Goal: Task Accomplishment & Management: Manage account settings

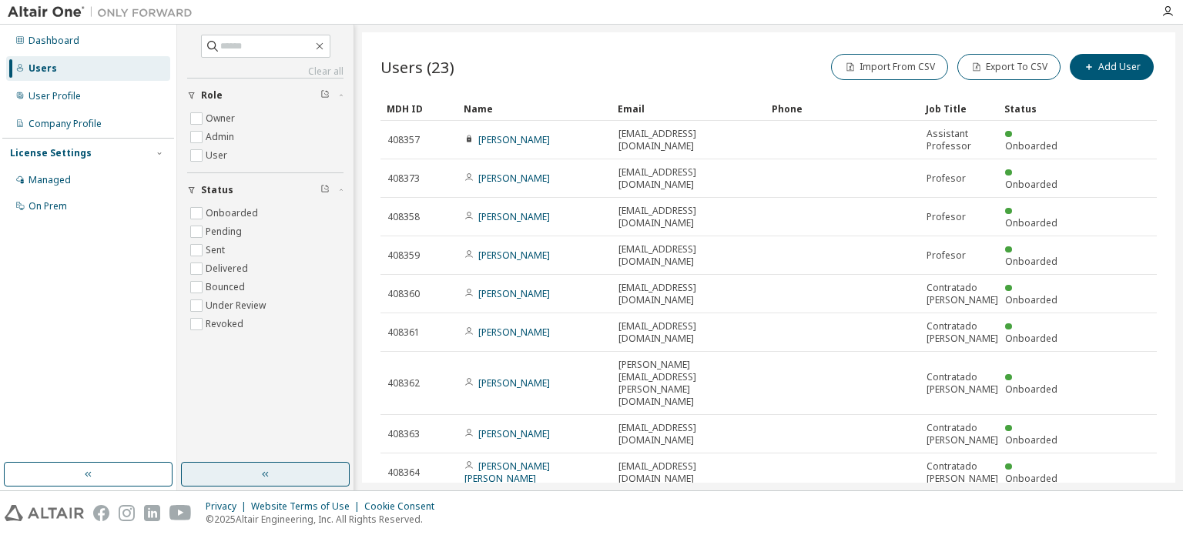
drag, startPoint x: 265, startPoint y: 479, endPoint x: 305, endPoint y: 473, distance: 40.5
click at [266, 479] on icon "button" at bounding box center [266, 474] width 12 height 12
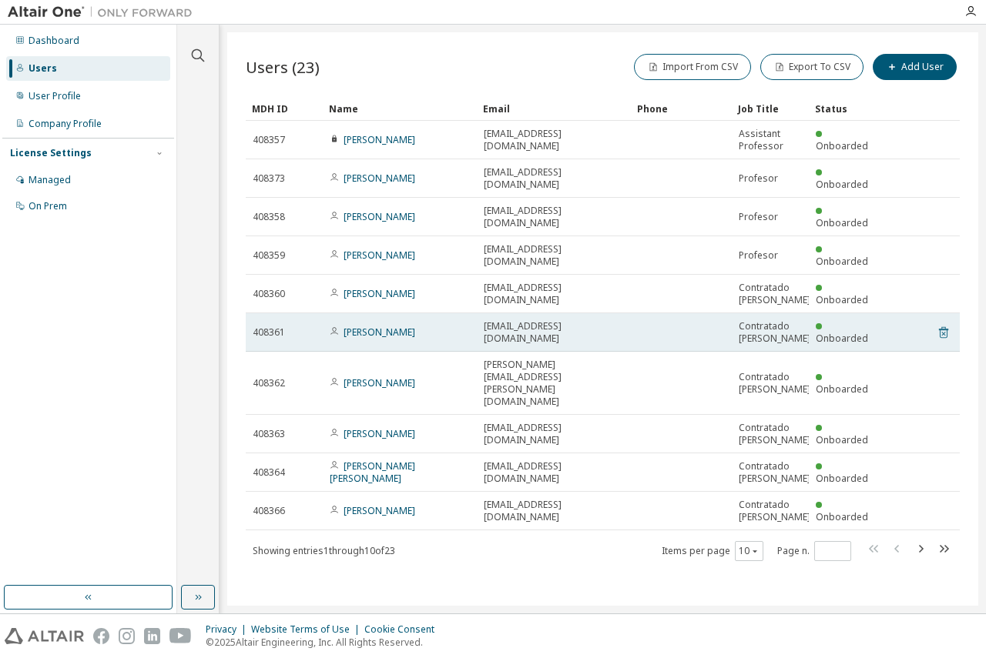
click at [944, 323] on icon at bounding box center [943, 332] width 14 height 18
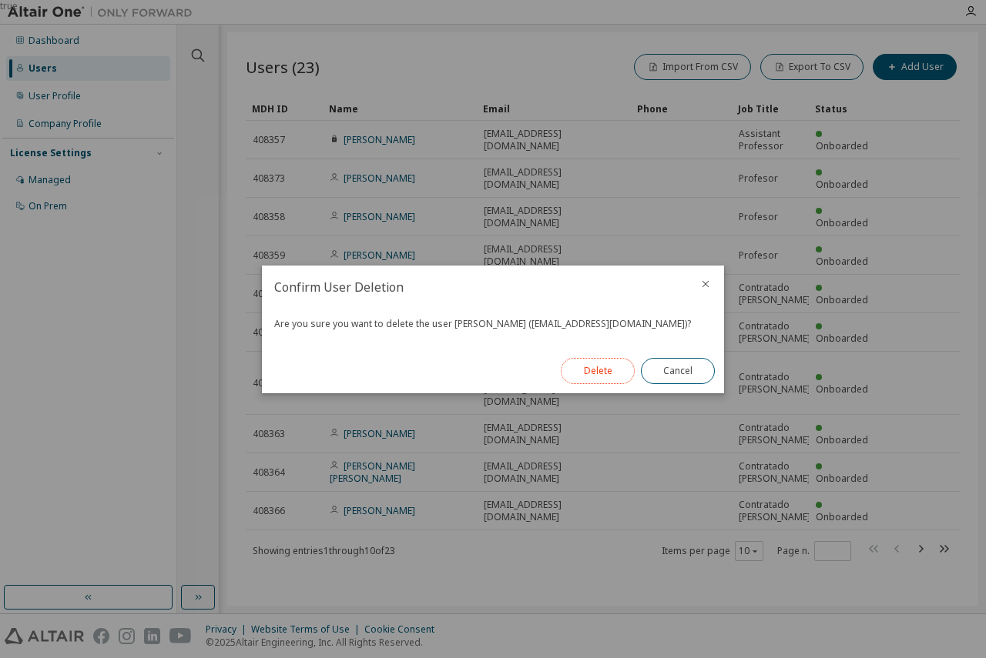
click at [604, 376] on button "Delete" at bounding box center [598, 371] width 74 height 26
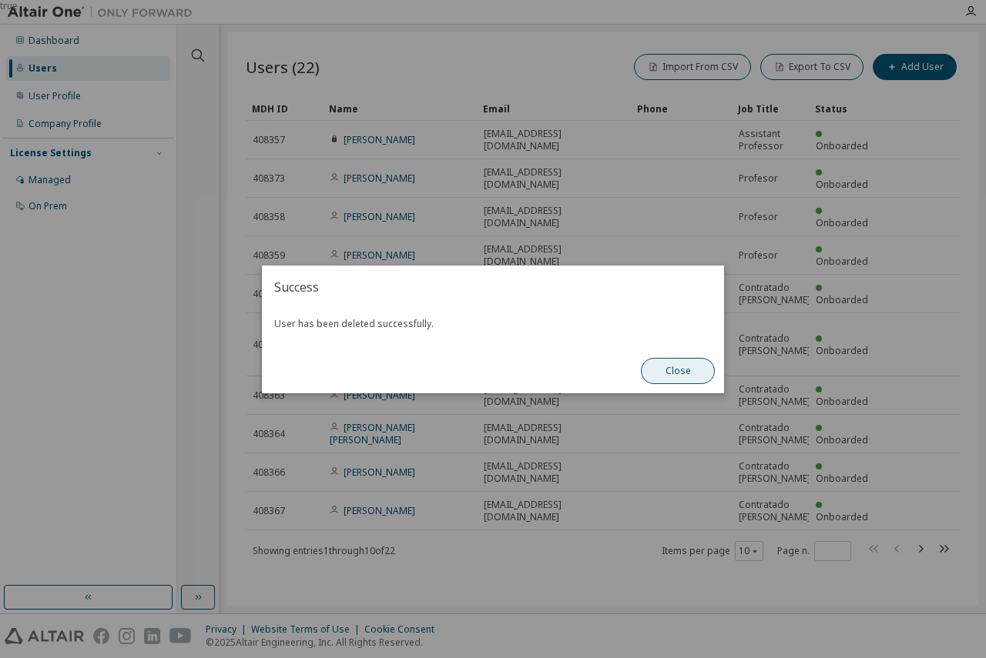
click at [697, 375] on button "Close" at bounding box center [678, 371] width 74 height 26
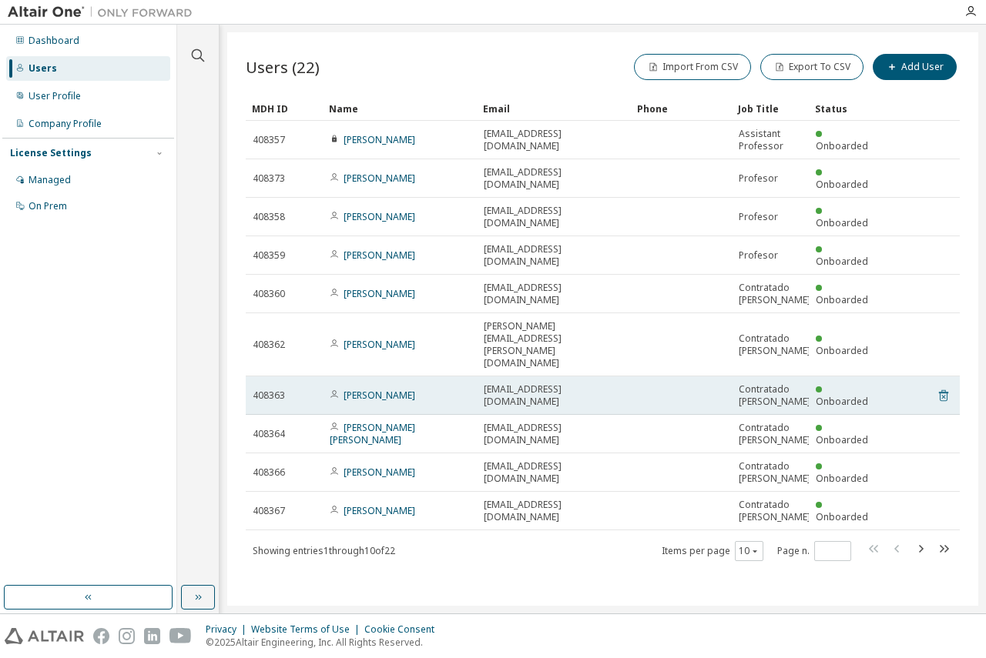
click at [945, 387] on icon at bounding box center [943, 396] width 14 height 18
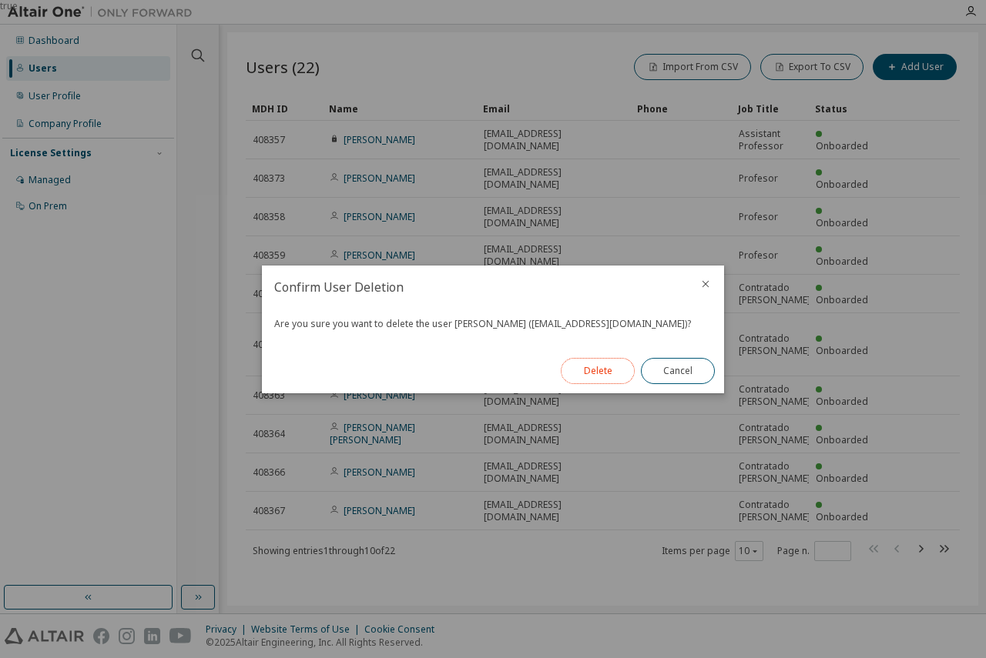
click at [609, 373] on button "Delete" at bounding box center [598, 371] width 74 height 26
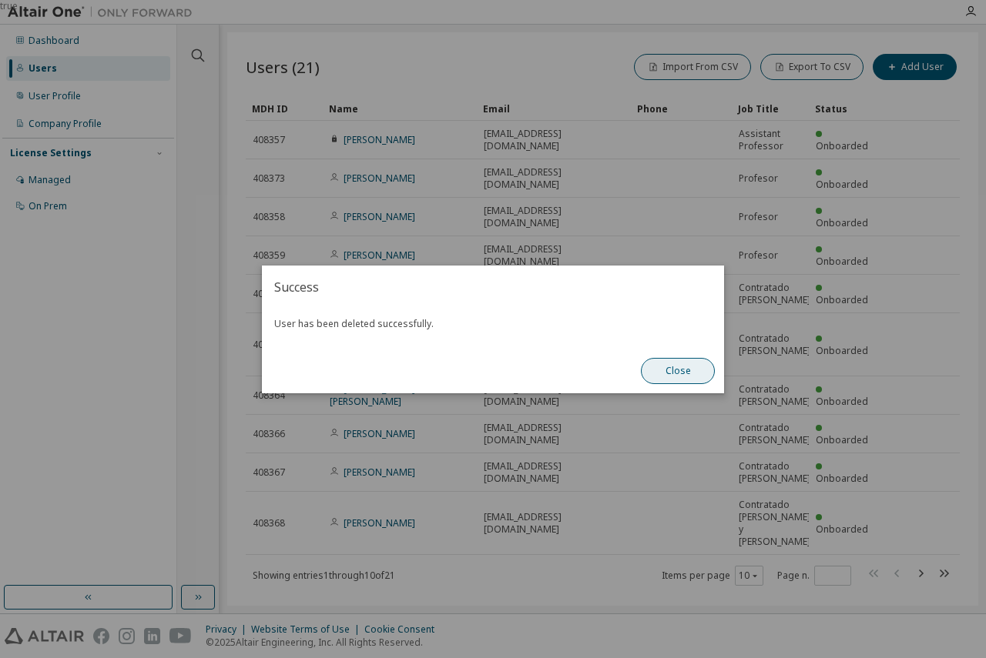
click at [689, 370] on button "Close" at bounding box center [678, 371] width 74 height 26
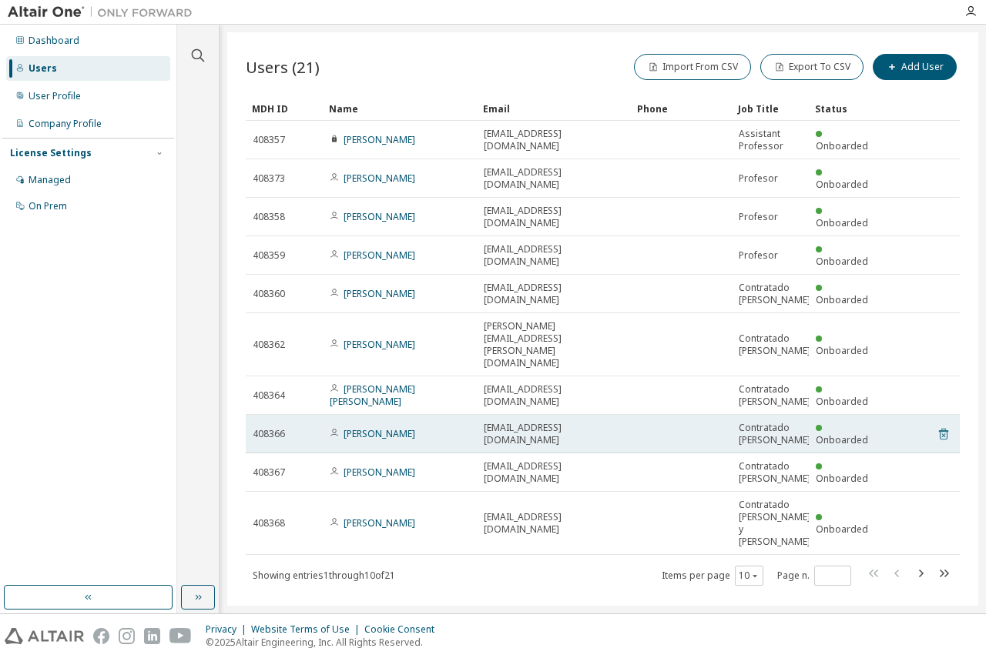
click at [947, 429] on icon at bounding box center [943, 435] width 9 height 12
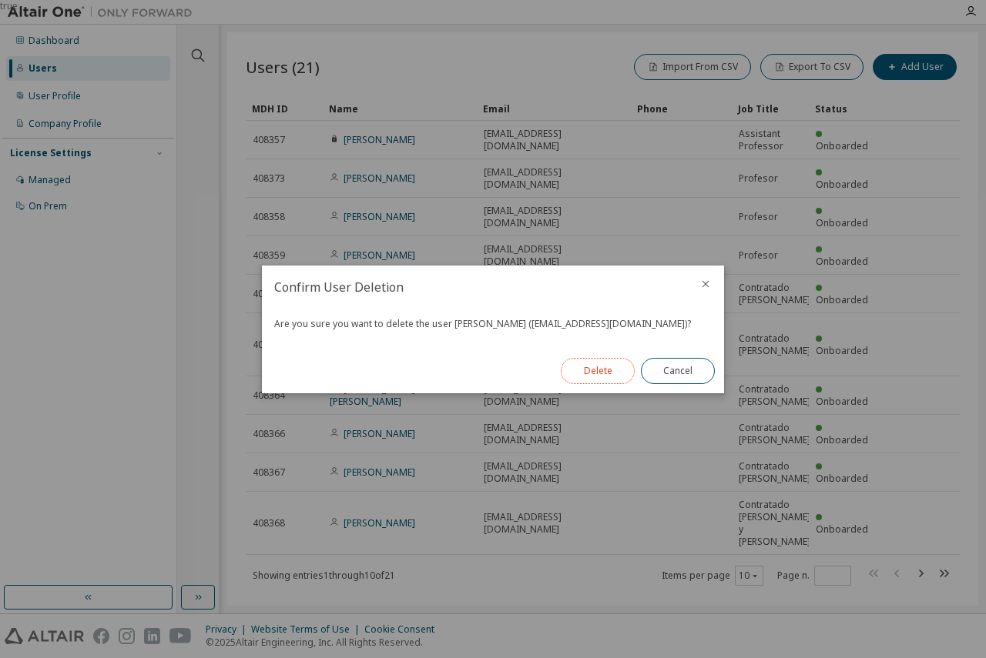
click at [599, 372] on button "Delete" at bounding box center [598, 371] width 74 height 26
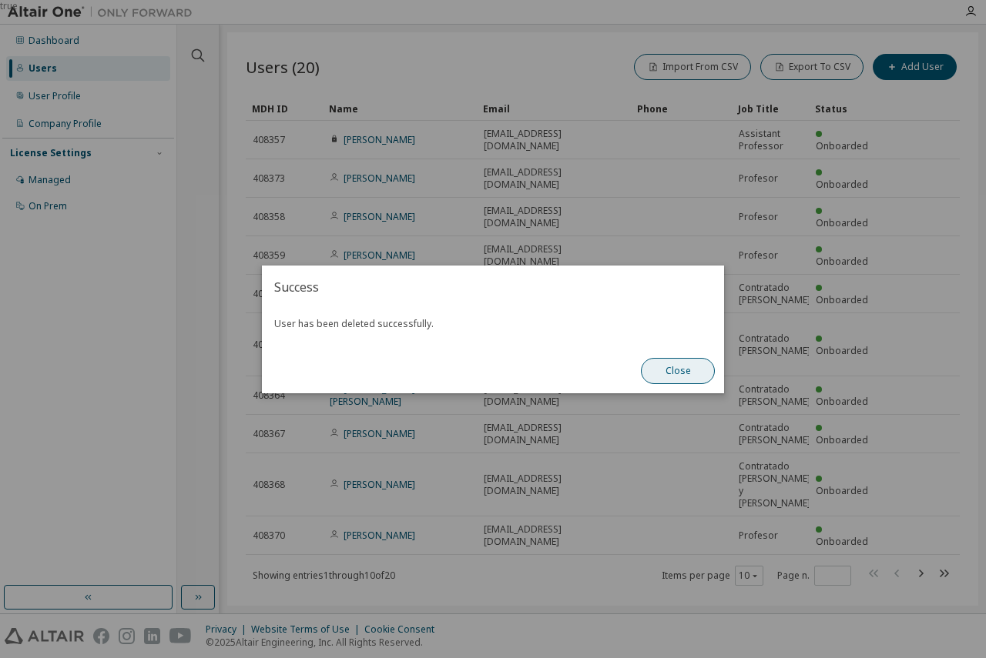
click at [666, 370] on button "Close" at bounding box center [678, 371] width 74 height 26
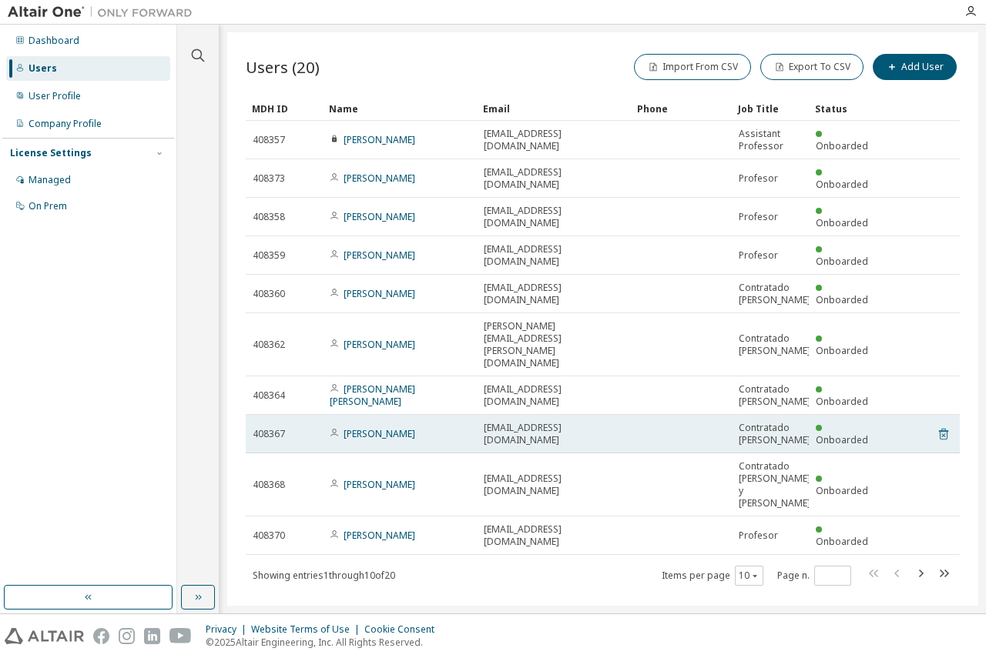
click at [945, 425] on icon at bounding box center [943, 434] width 14 height 18
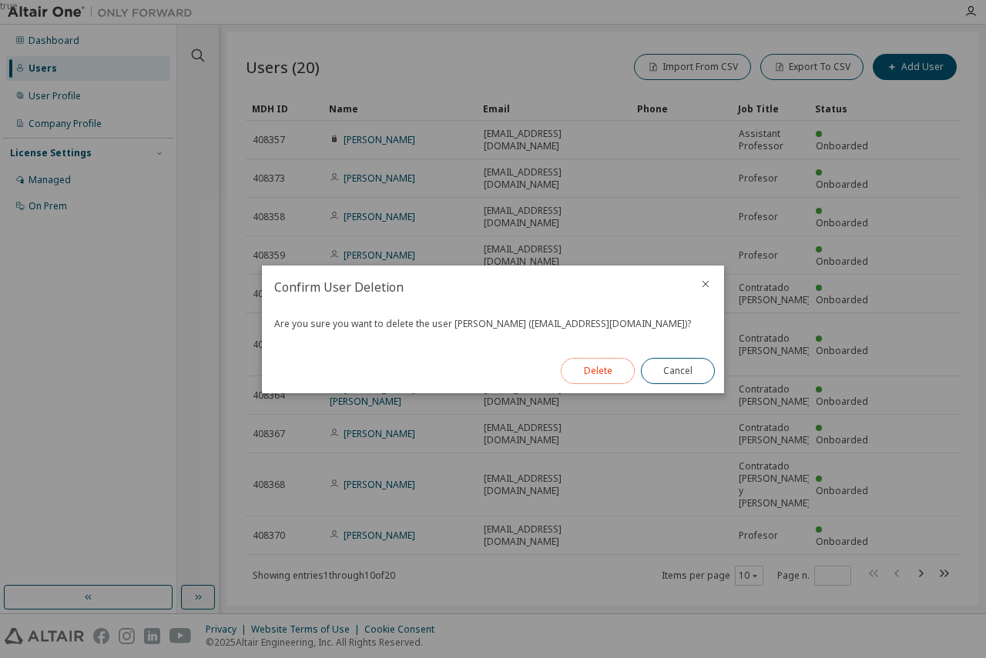
click at [608, 372] on button "Delete" at bounding box center [598, 371] width 74 height 26
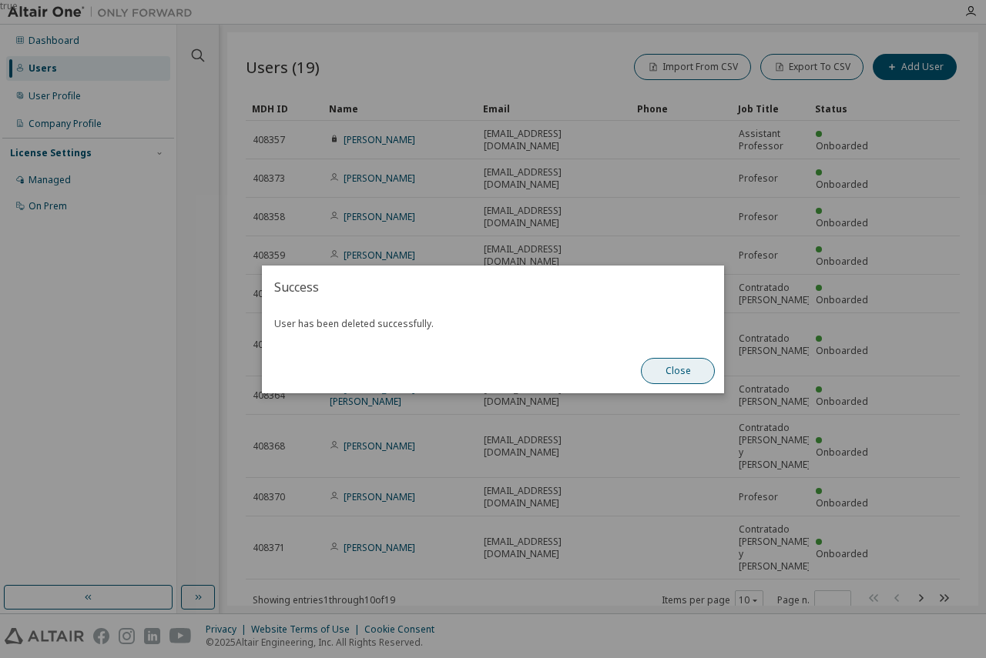
click at [689, 373] on button "Close" at bounding box center [678, 371] width 74 height 26
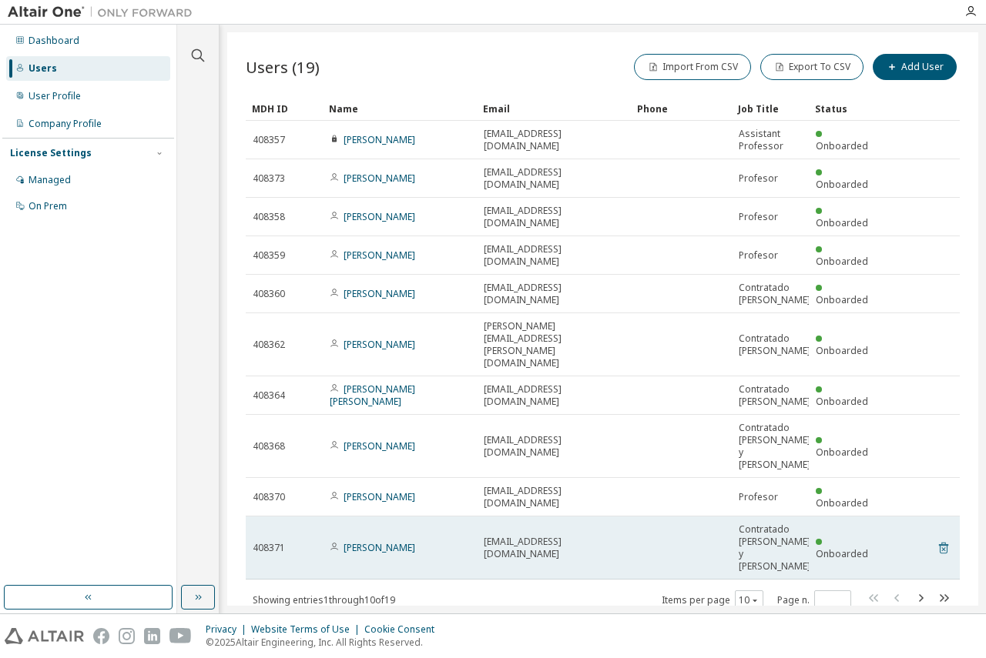
click at [943, 534] on icon at bounding box center [943, 549] width 9 height 12
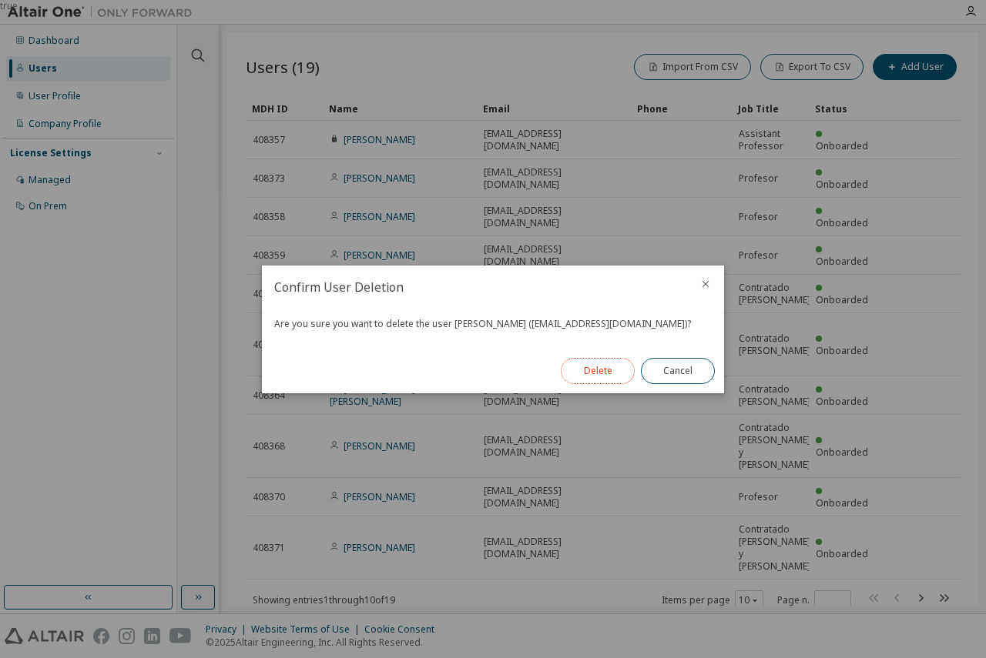
click at [599, 379] on button "Delete" at bounding box center [598, 371] width 74 height 26
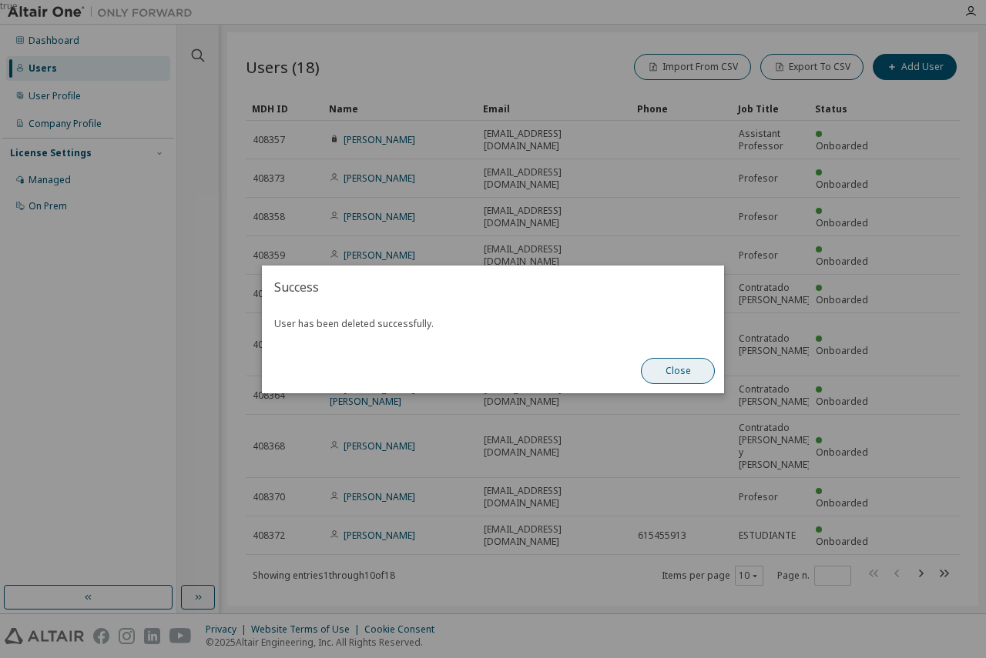
click at [702, 369] on button "Close" at bounding box center [678, 371] width 74 height 26
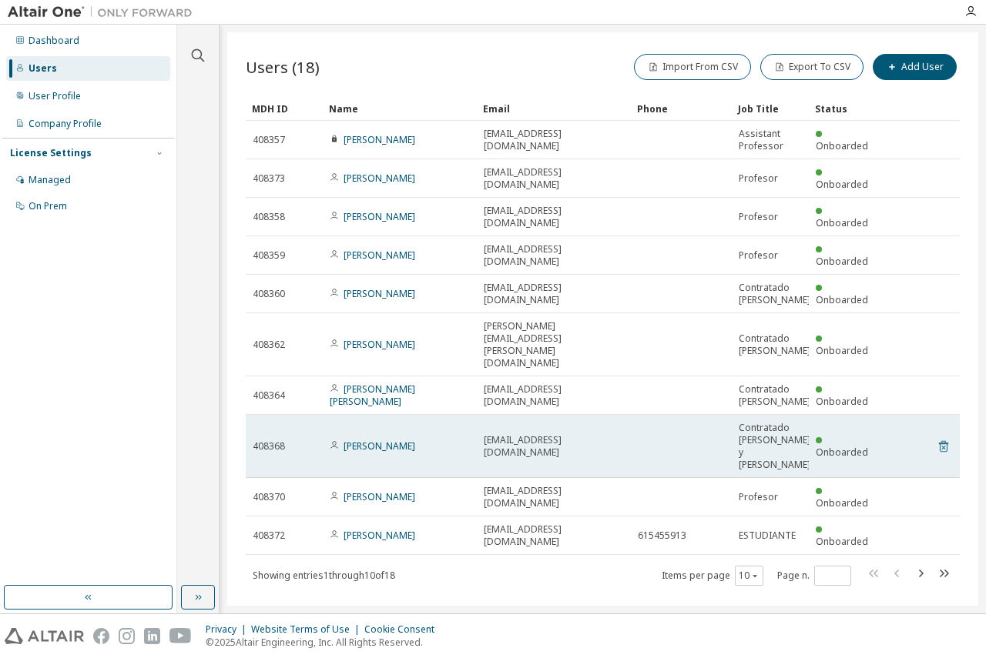
click at [946, 437] on icon at bounding box center [943, 446] width 14 height 18
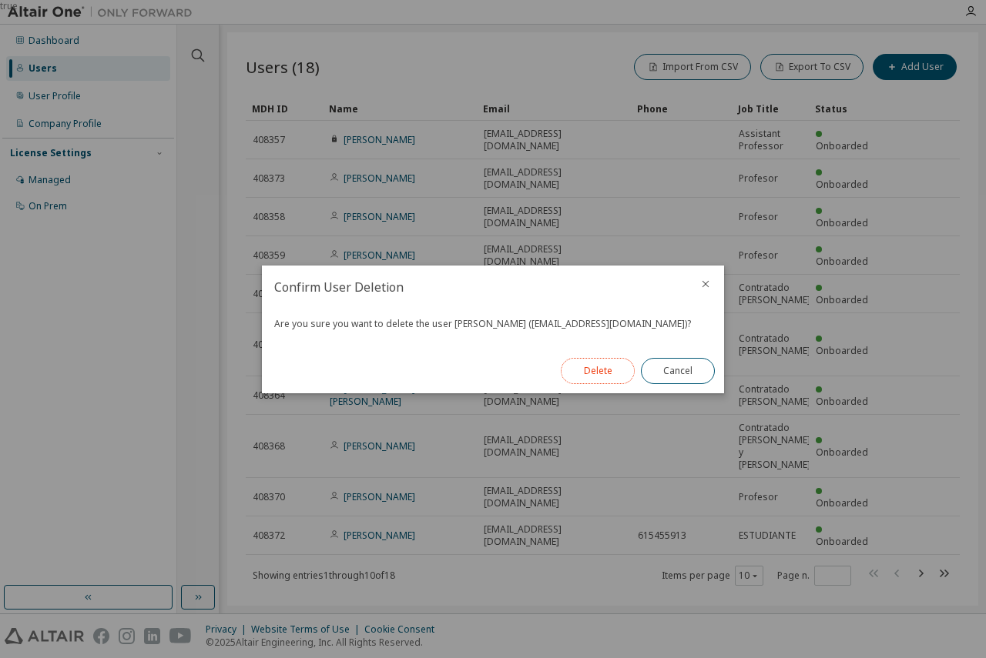
click at [579, 374] on button "Delete" at bounding box center [598, 371] width 74 height 26
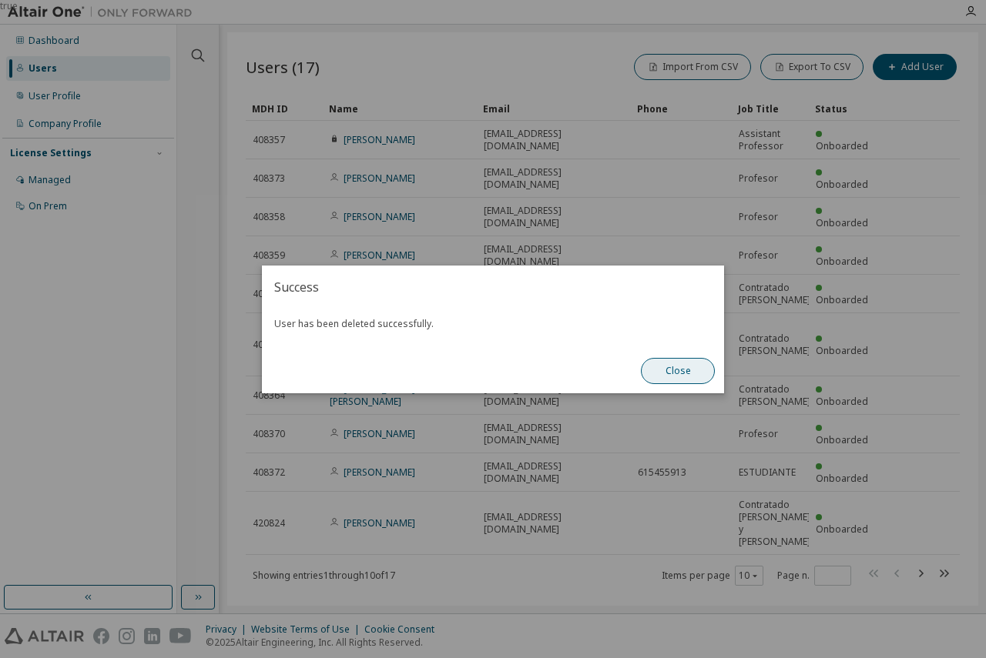
click at [665, 369] on button "Close" at bounding box center [678, 371] width 74 height 26
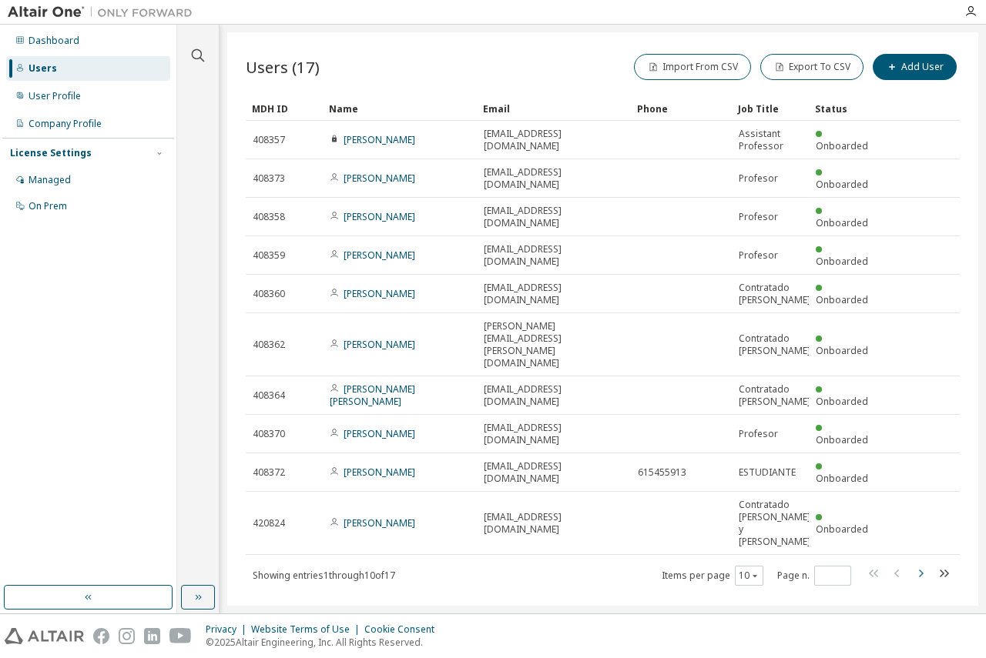
click at [921, 534] on icon "button" at bounding box center [920, 573] width 18 height 18
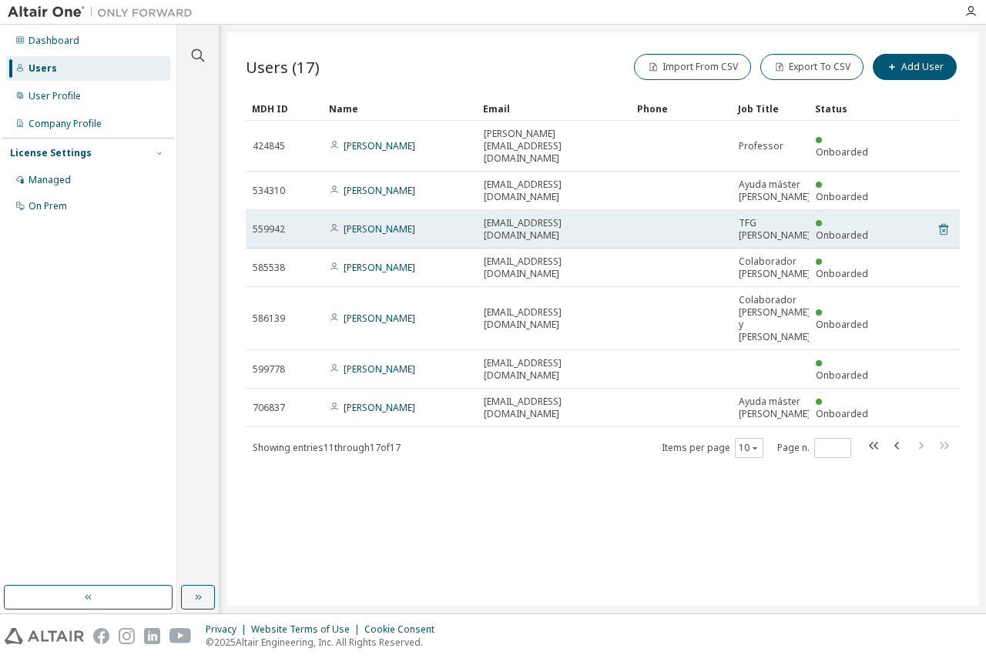
click at [943, 220] on icon at bounding box center [943, 229] width 14 height 18
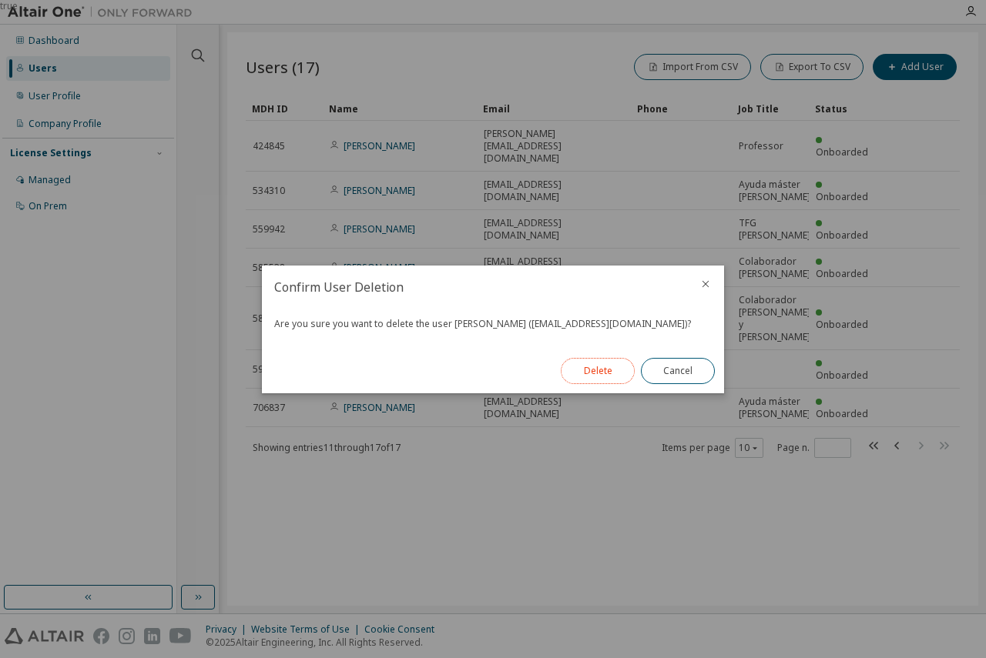
click at [613, 375] on button "Delete" at bounding box center [598, 371] width 74 height 26
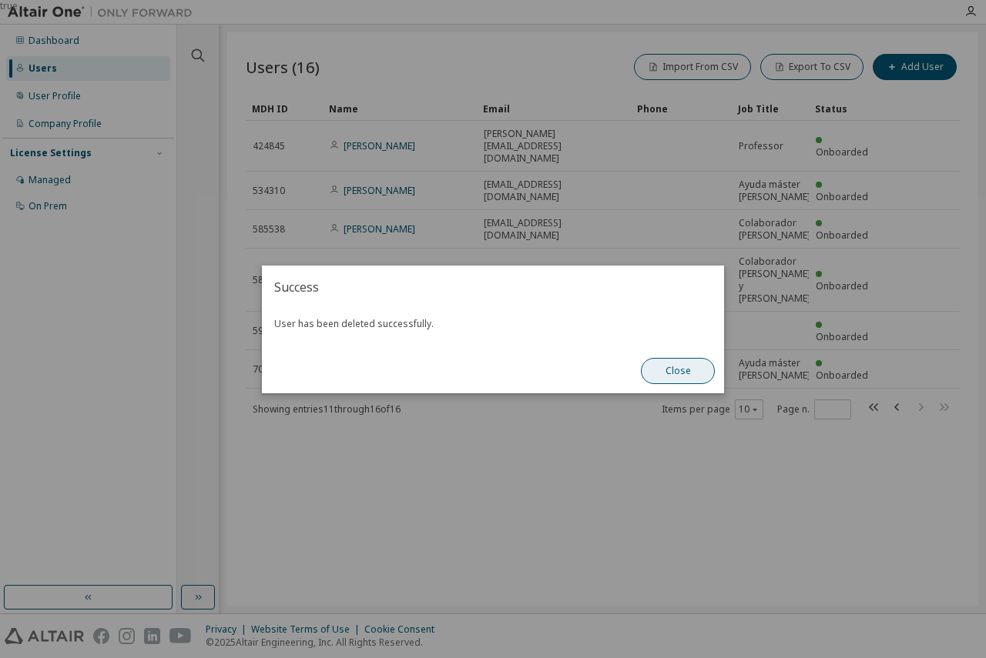
click at [689, 366] on button "Close" at bounding box center [678, 371] width 74 height 26
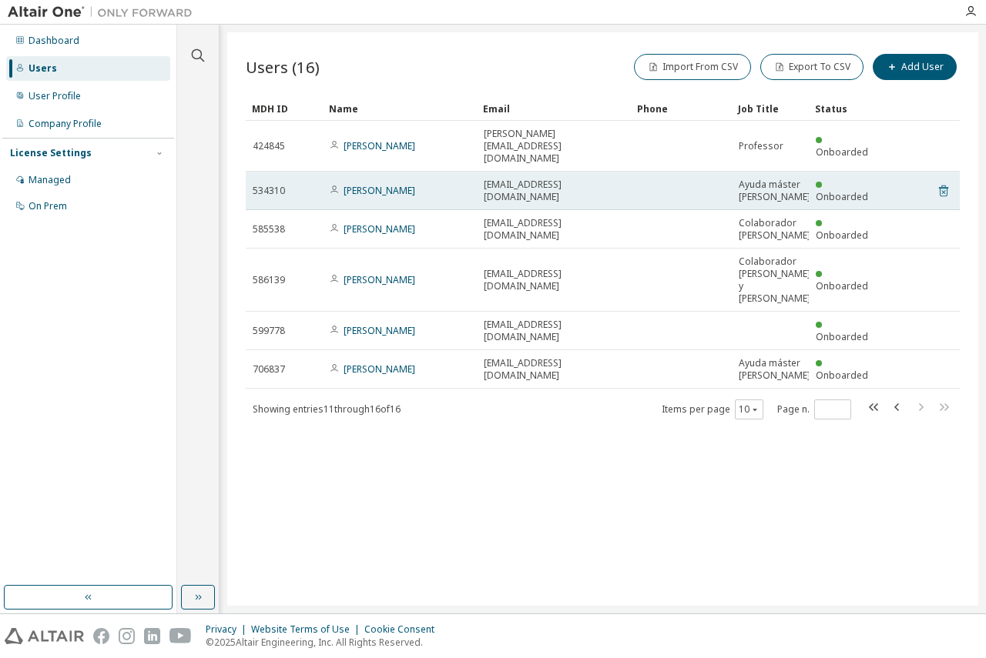
click at [946, 186] on icon at bounding box center [943, 192] width 9 height 12
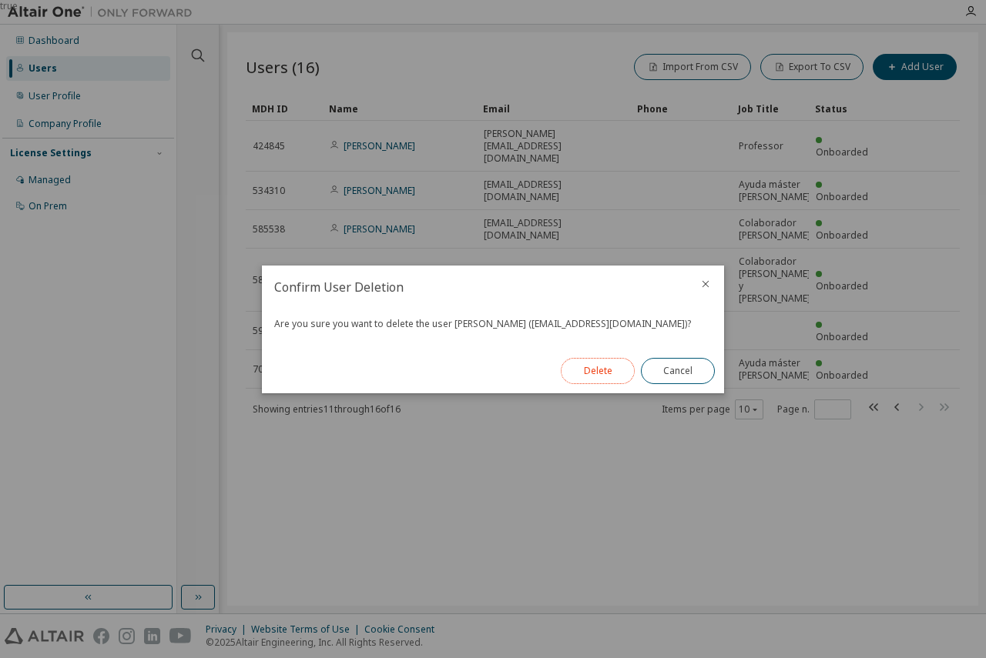
click at [612, 368] on button "Delete" at bounding box center [598, 371] width 74 height 26
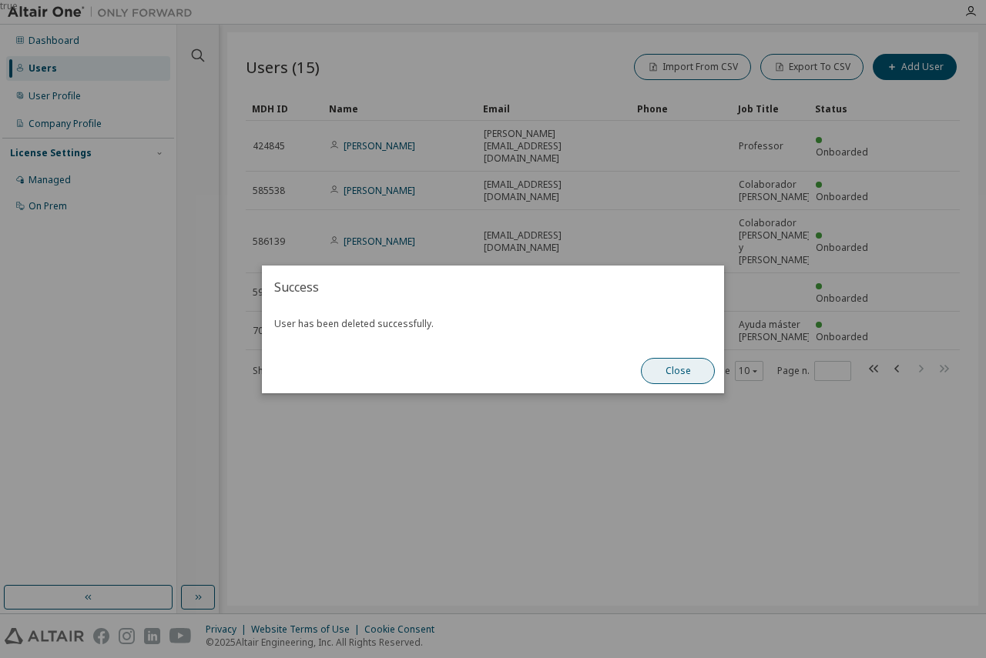
click at [693, 369] on button "Close" at bounding box center [678, 371] width 74 height 26
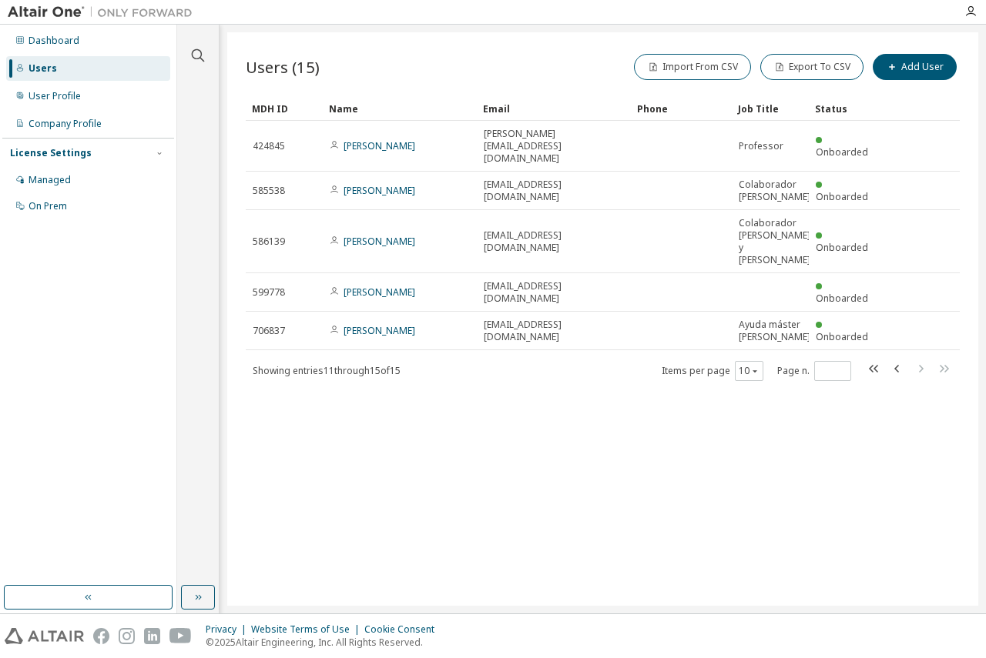
click at [504, 534] on div "Users (15) Import From CSV Export To CSV Add User Clear Load Save Save As Field…" at bounding box center [602, 319] width 751 height 574
click at [897, 365] on icon "button" at bounding box center [896, 369] width 5 height 8
type input "*"
